Goal: Information Seeking & Learning: Find specific page/section

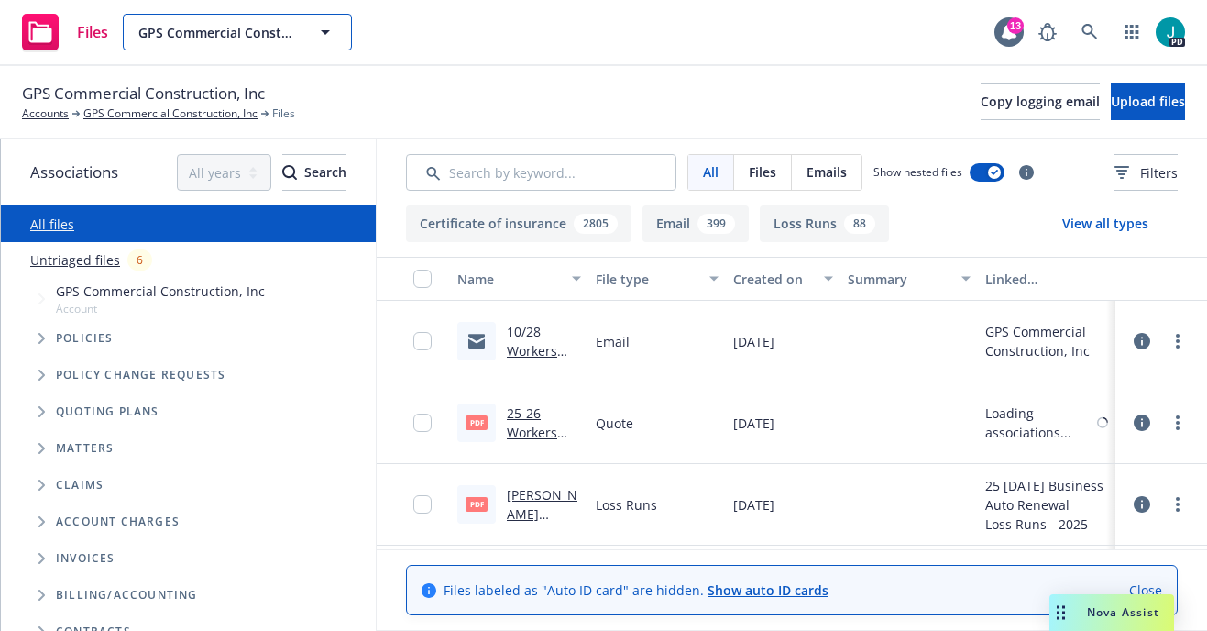
click at [204, 32] on span "GPS Commercial Construction, Inc" at bounding box center [217, 32] width 159 height 19
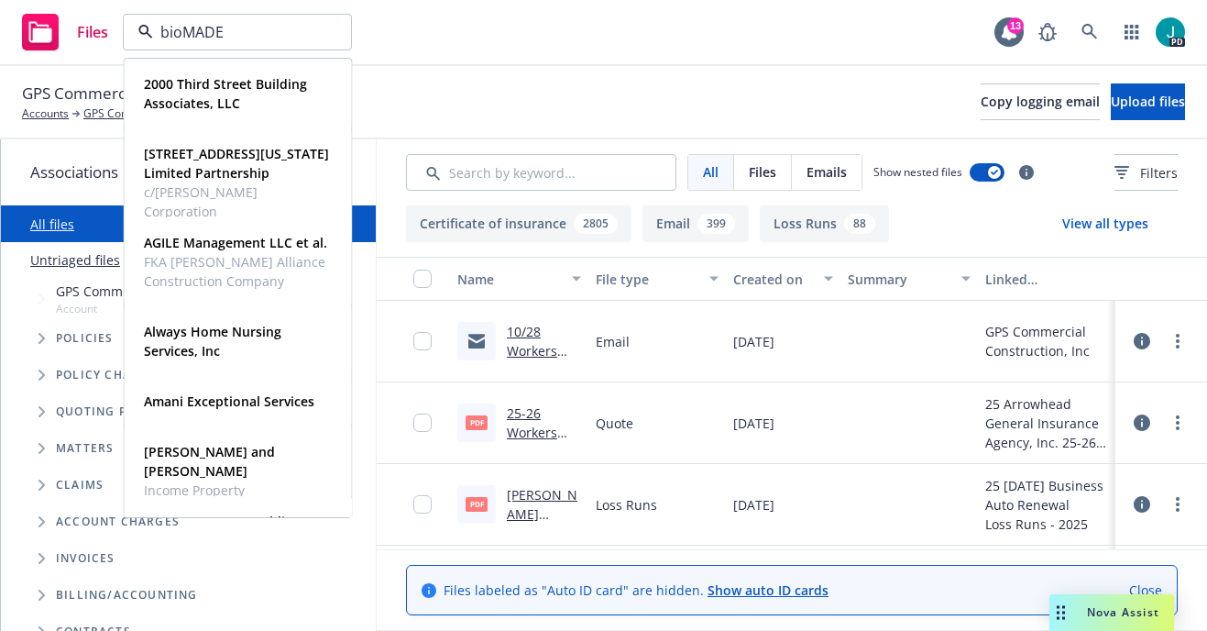
type input "bioMADE"
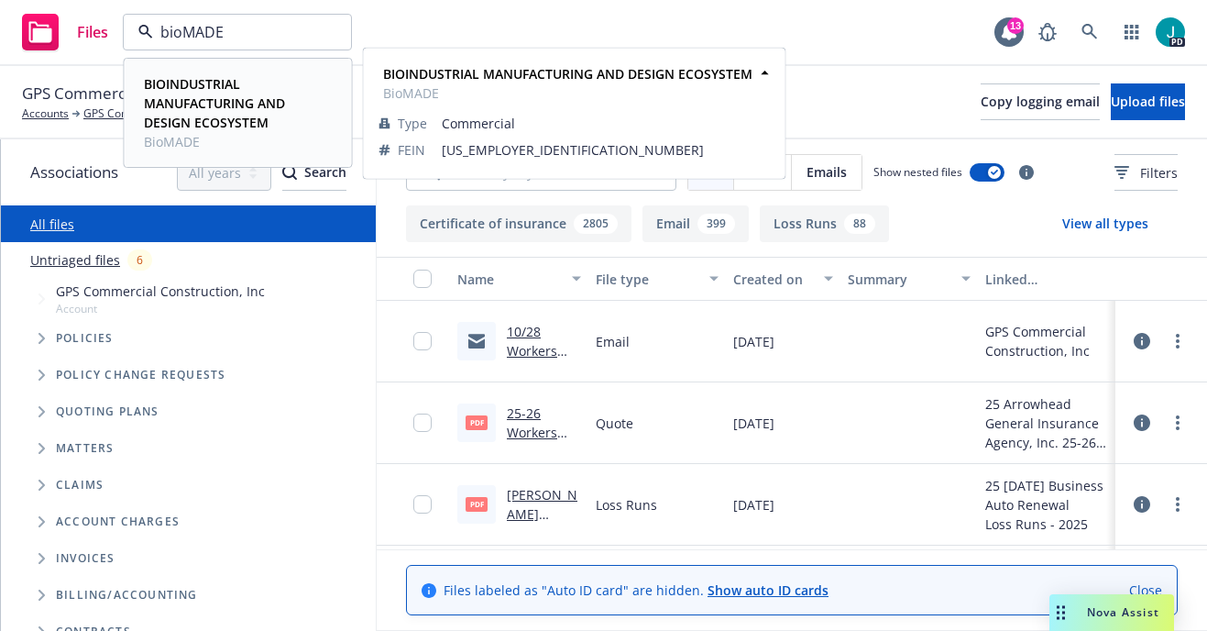
click at [162, 113] on span "BIOINDUSTRIAL MANUFACTURING AND DESIGN ECOSYSTEM" at bounding box center [236, 103] width 185 height 58
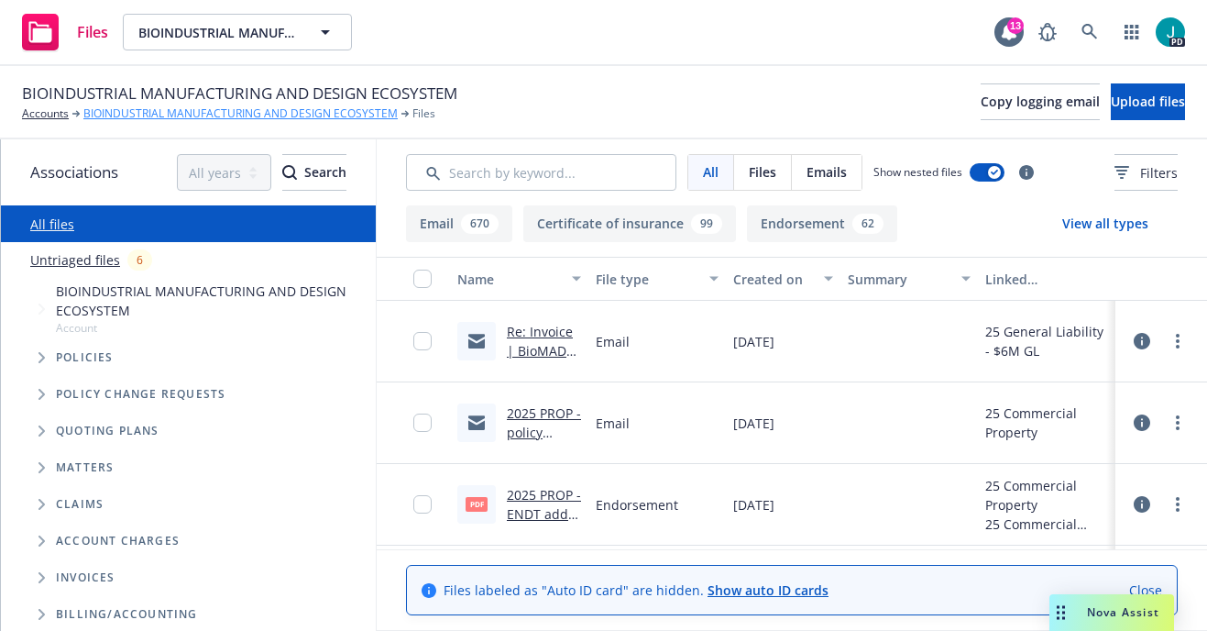
click at [140, 108] on link "BIOINDUSTRIAL MANUFACTURING AND DESIGN ECOSYSTEM" at bounding box center [240, 113] width 314 height 17
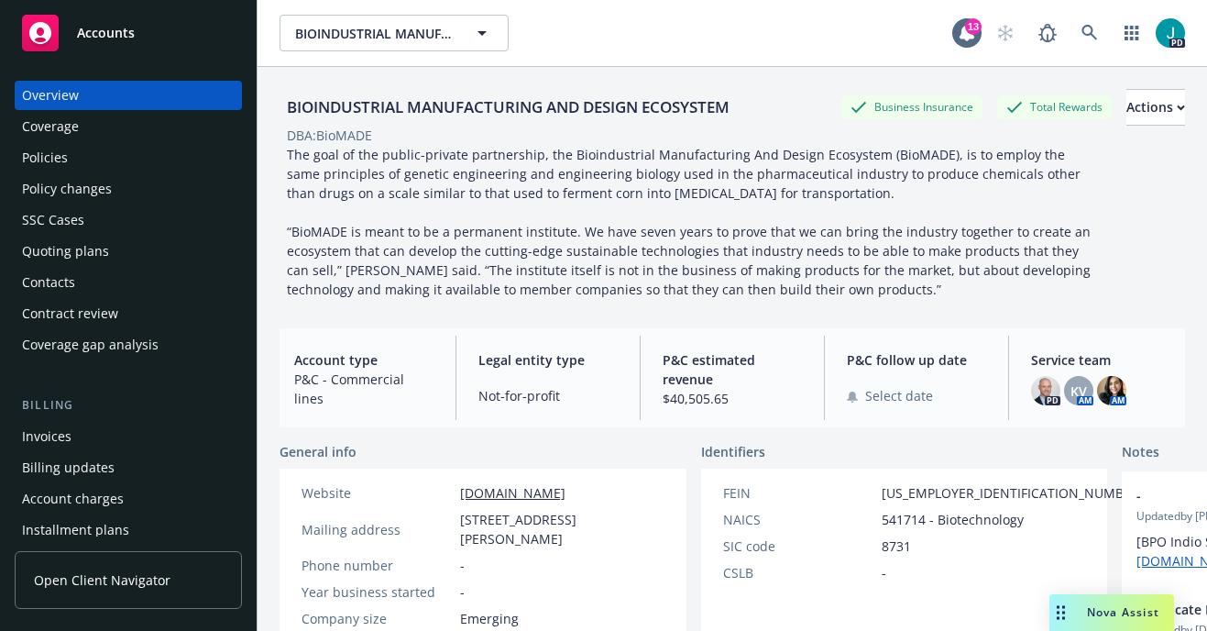
click at [50, 184] on div "Policy changes" at bounding box center [67, 188] width 90 height 29
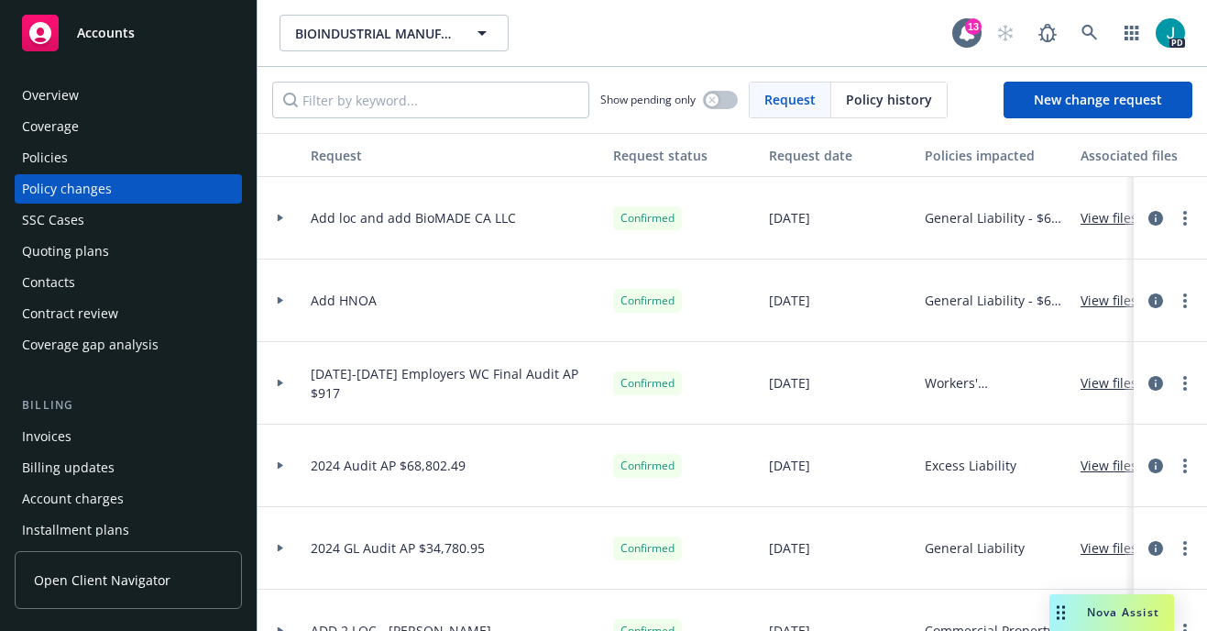
click at [1107, 216] on link "View files" at bounding box center [1117, 217] width 72 height 19
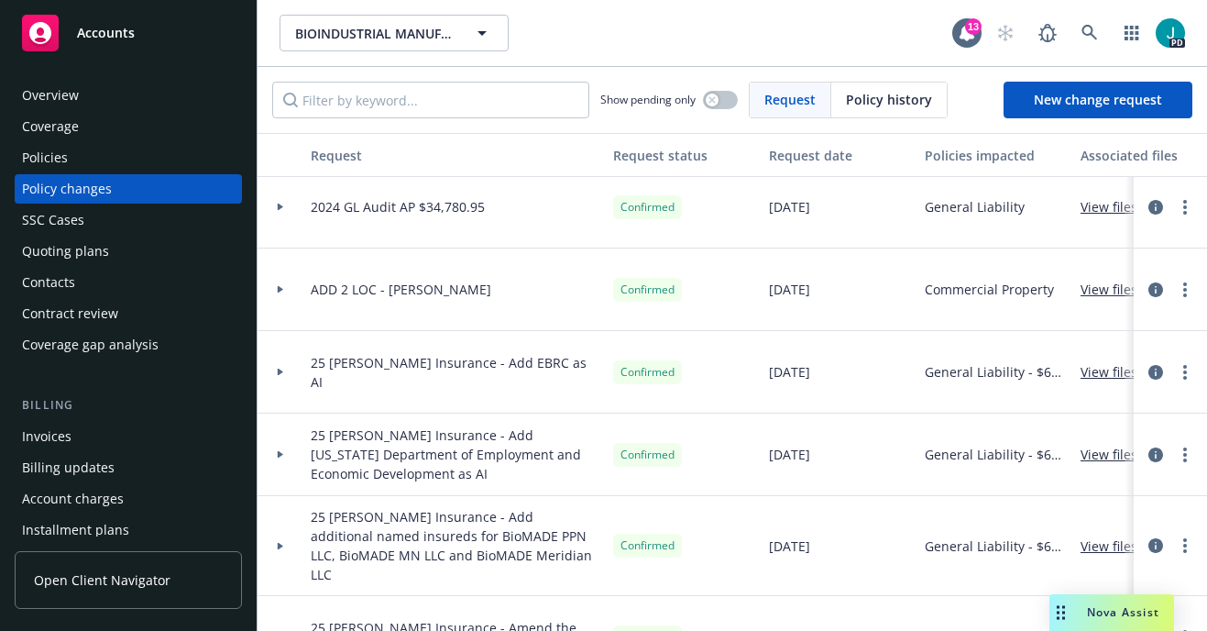
scroll to position [321, 0]
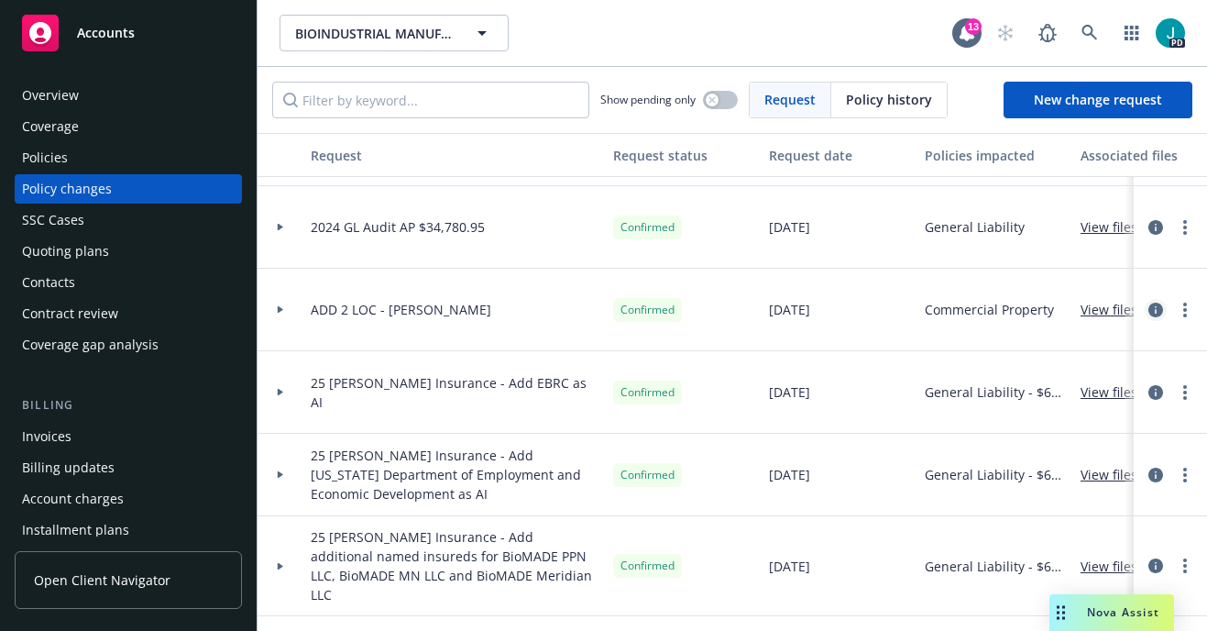
click at [1157, 311] on icon "circleInformation" at bounding box center [1156, 310] width 15 height 15
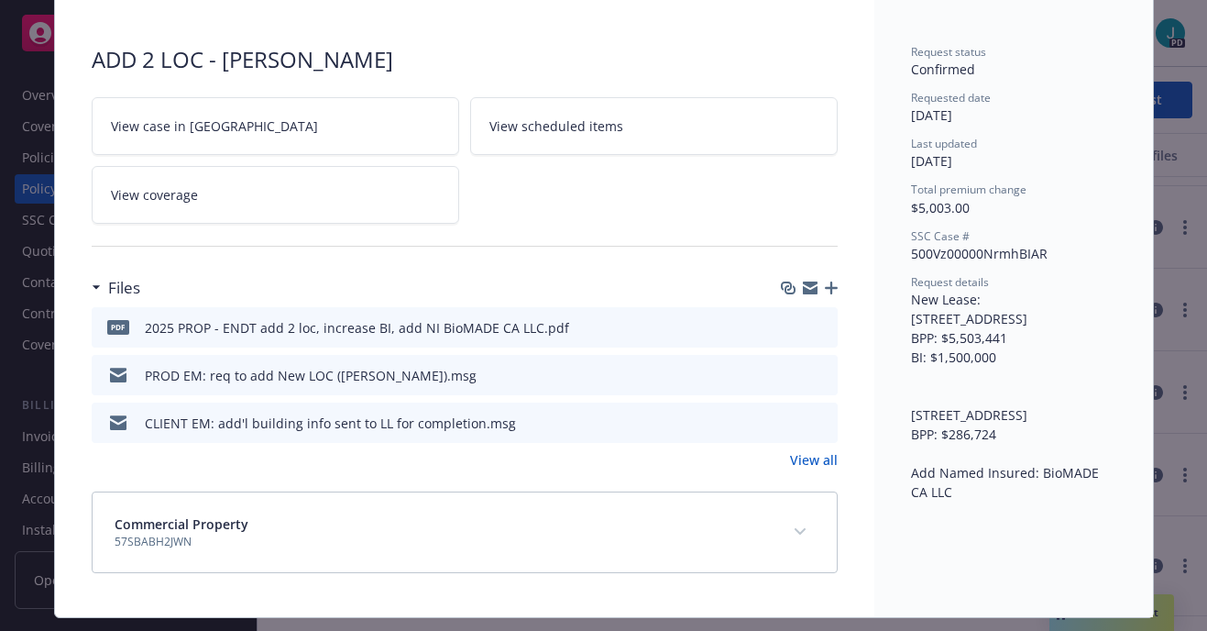
scroll to position [115, 0]
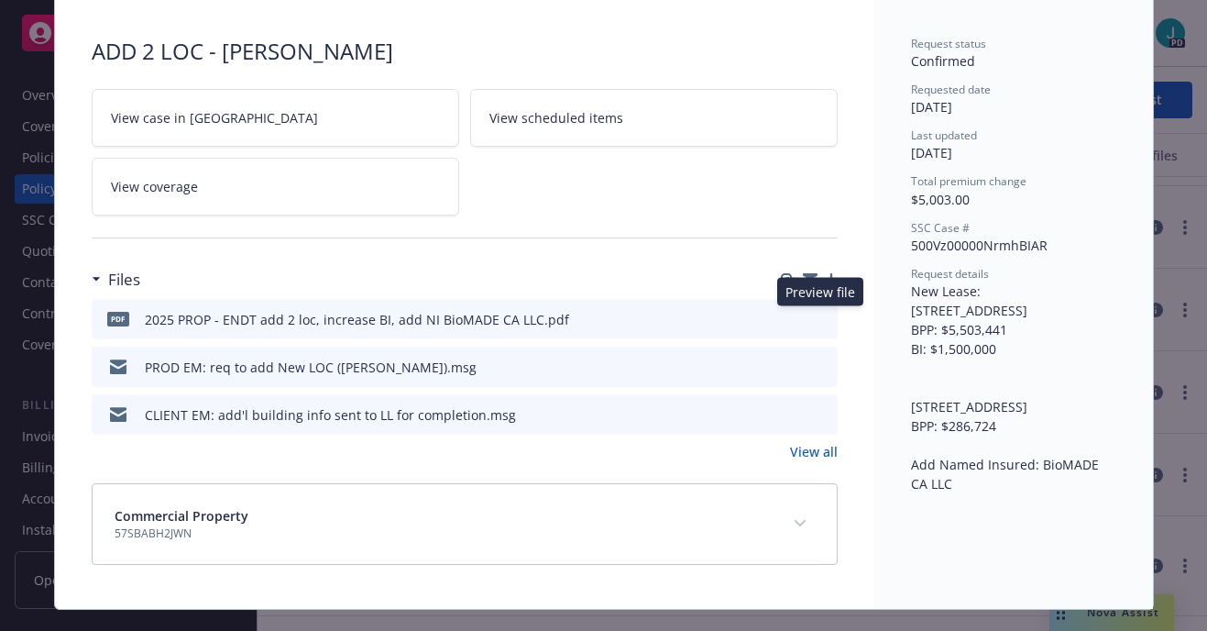
click at [822, 316] on icon "preview file" at bounding box center [820, 318] width 17 height 13
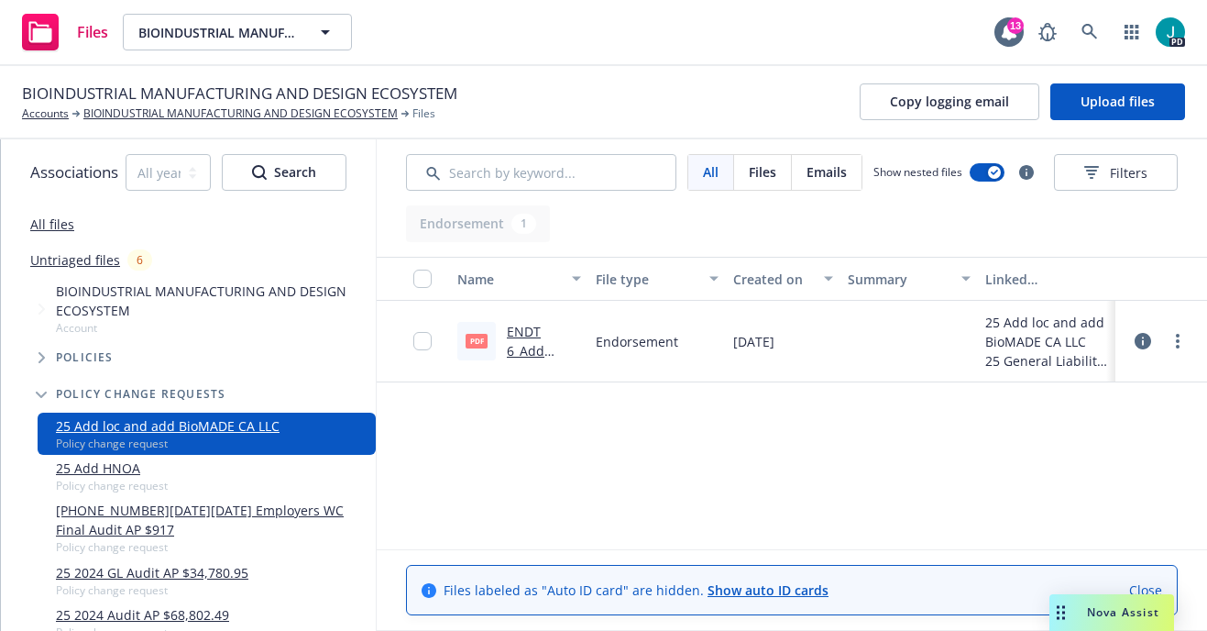
click at [534, 334] on link "ENDT 6_Add Named Insured BioMADE CA LLC.pdf" at bounding box center [540, 380] width 66 height 114
